Goal: Information Seeking & Learning: Learn about a topic

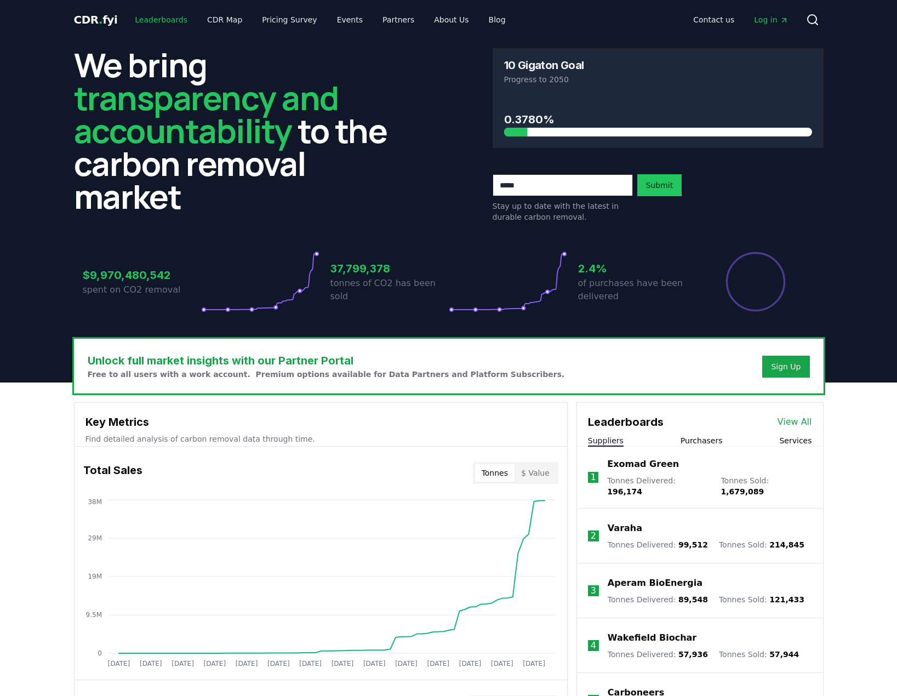
click at [173, 19] on link "Leaderboards" at bounding box center [161, 20] width 70 height 20
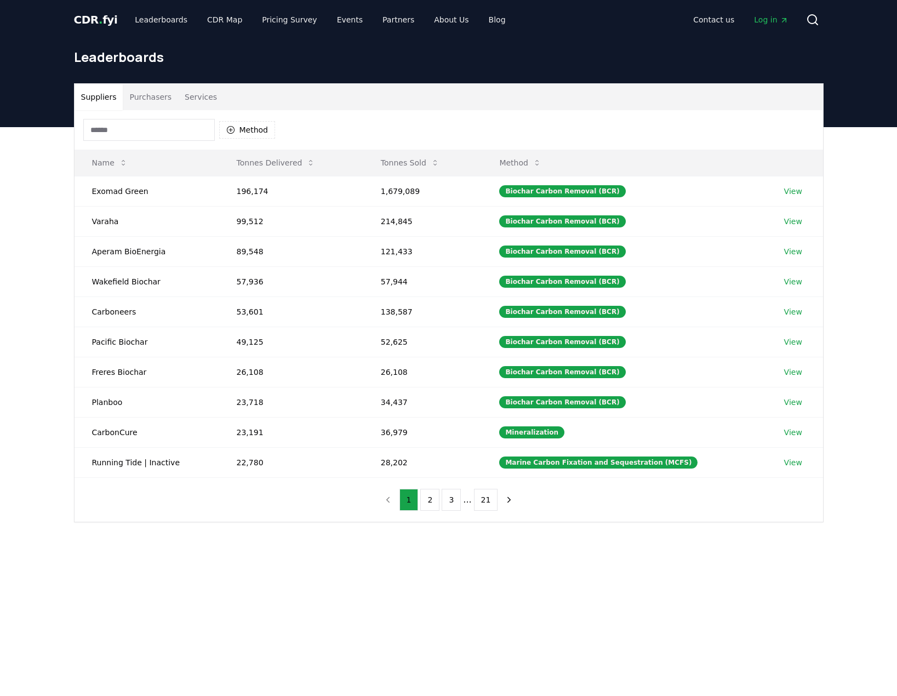
click at [154, 97] on button "Purchasers" at bounding box center [150, 97] width 55 height 26
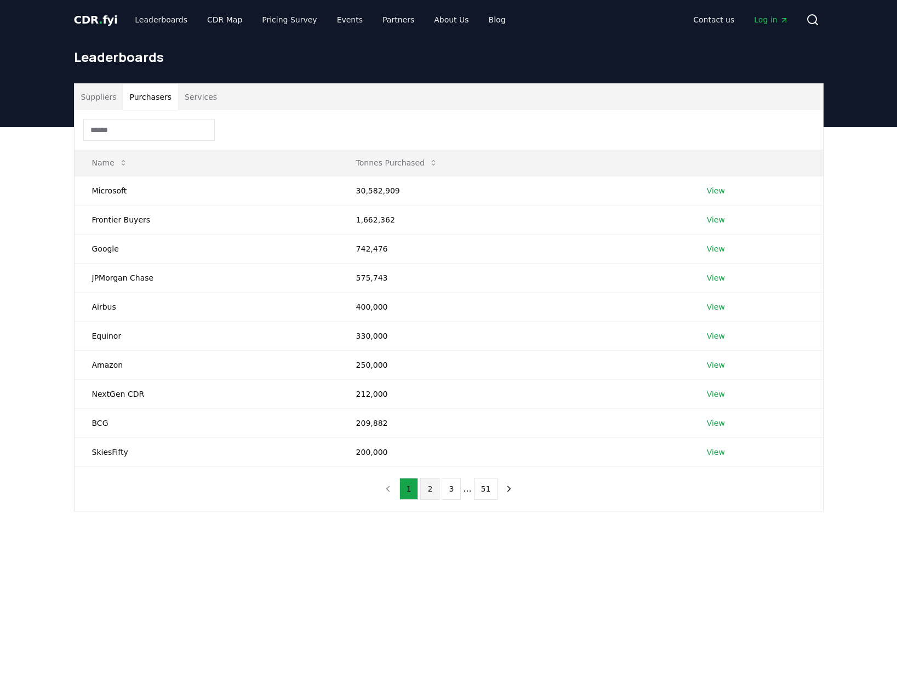
click at [428, 491] on button "2" at bounding box center [429, 489] width 19 height 22
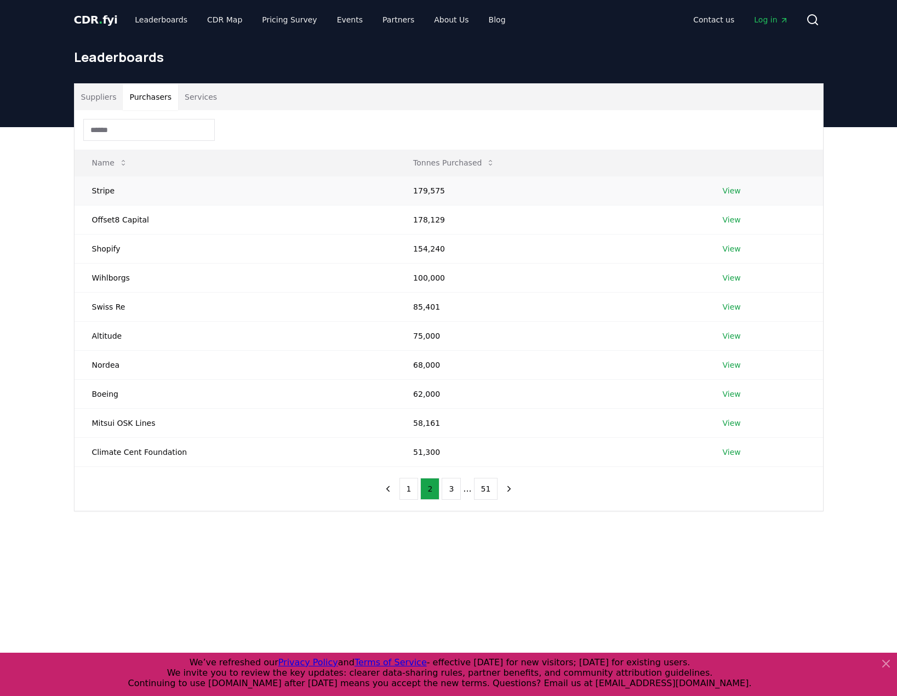
click at [104, 193] on td "Stripe" at bounding box center [235, 190] width 322 height 29
click at [724, 188] on link "View" at bounding box center [731, 190] width 18 height 11
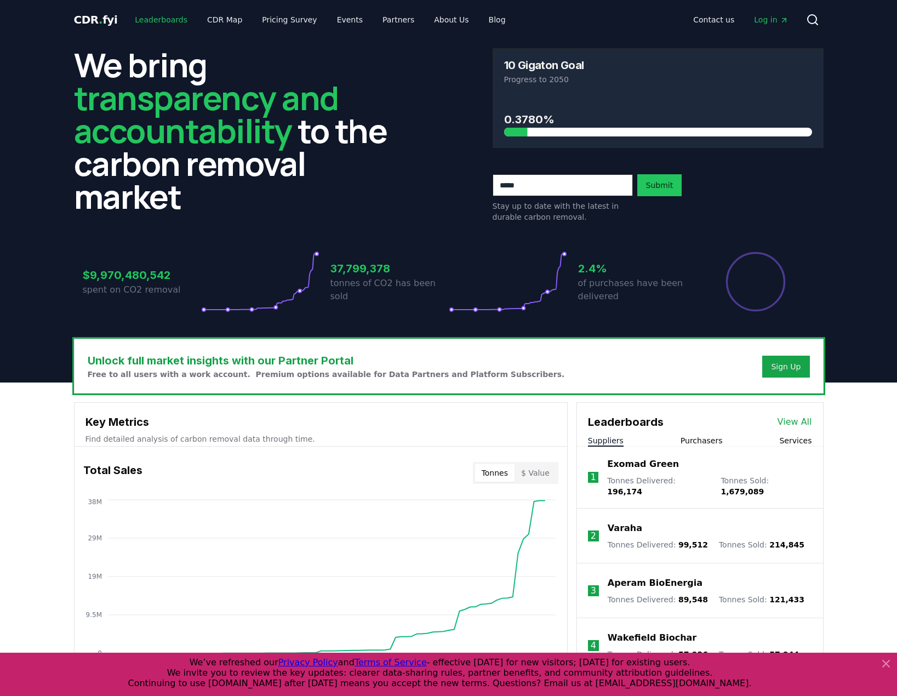
click at [171, 22] on link "Leaderboards" at bounding box center [161, 20] width 70 height 20
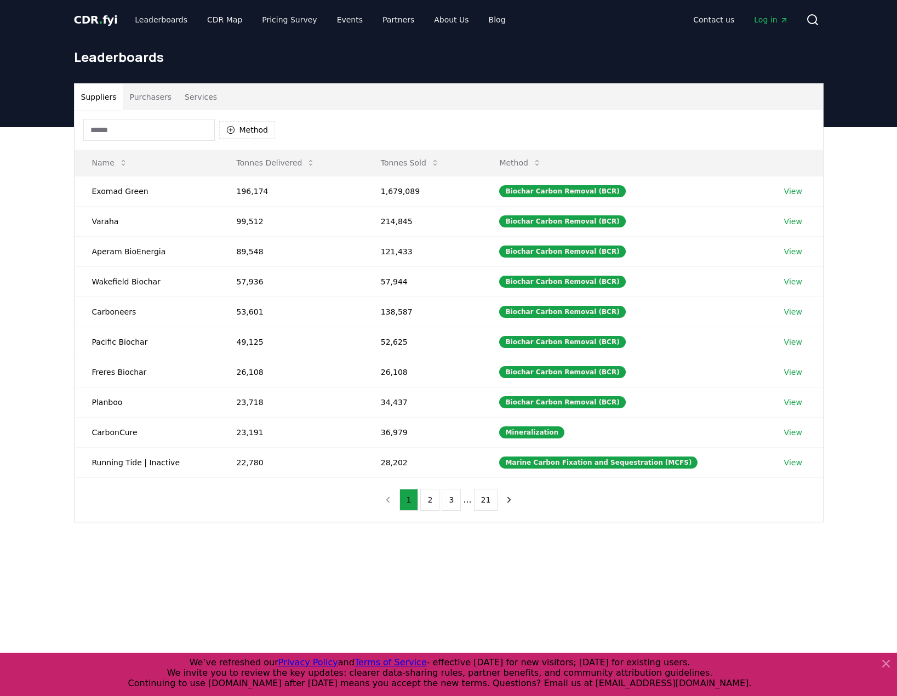
click at [140, 90] on button "Purchasers" at bounding box center [150, 97] width 55 height 26
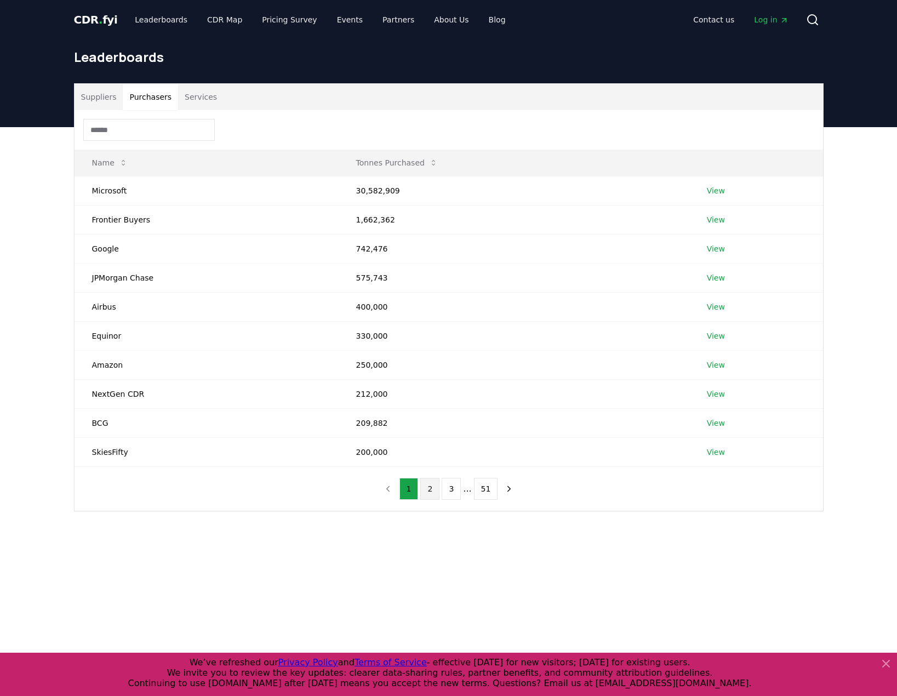
click at [428, 489] on button "2" at bounding box center [429, 489] width 19 height 22
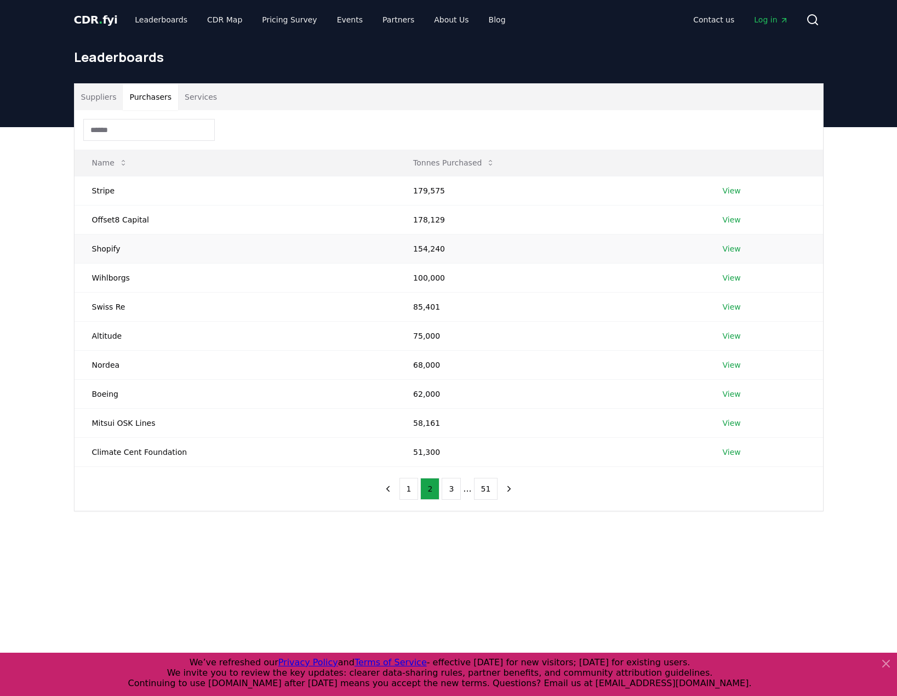
click at [726, 249] on link "View" at bounding box center [731, 248] width 18 height 11
